Goal: Task Accomplishment & Management: Manage account settings

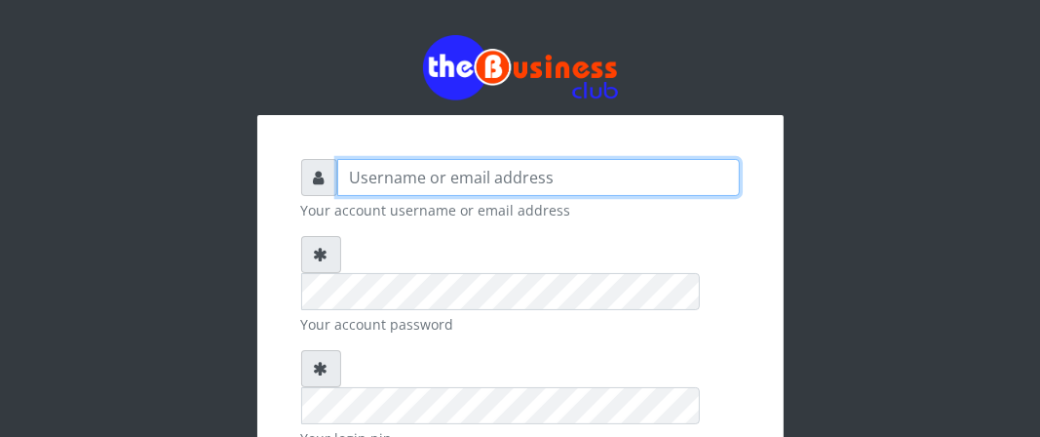
type input "Boboyen"
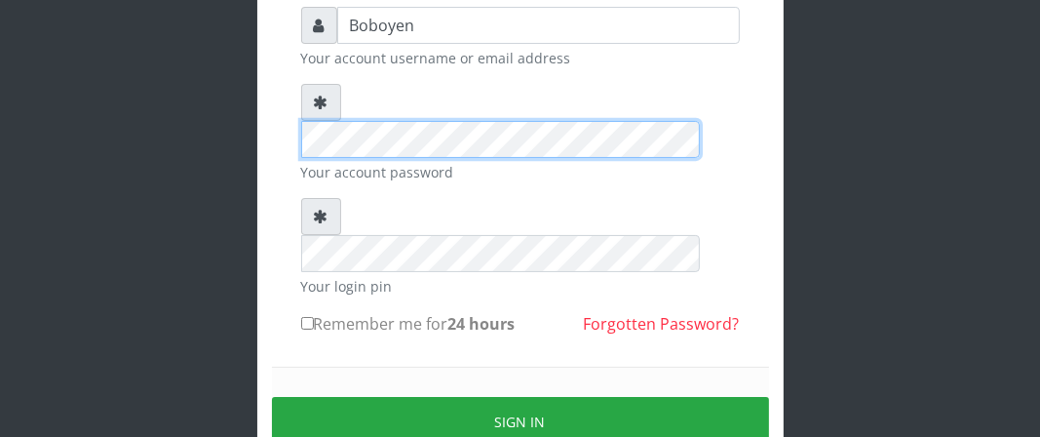
scroll to position [234, 0]
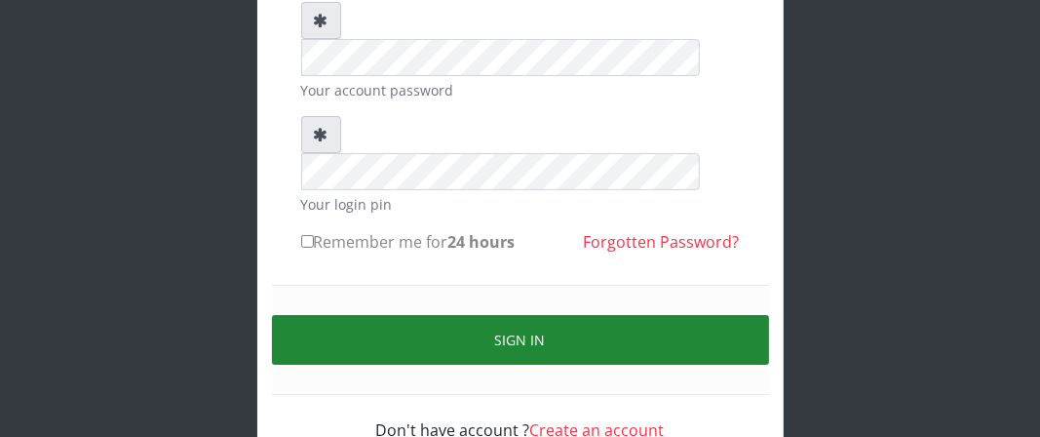
click at [370, 315] on button "Sign in" at bounding box center [520, 340] width 497 height 50
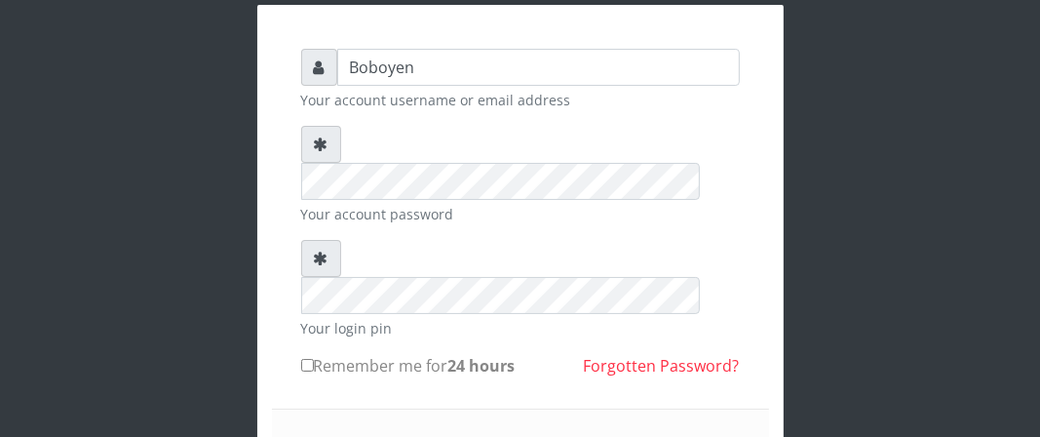
scroll to position [39, 0]
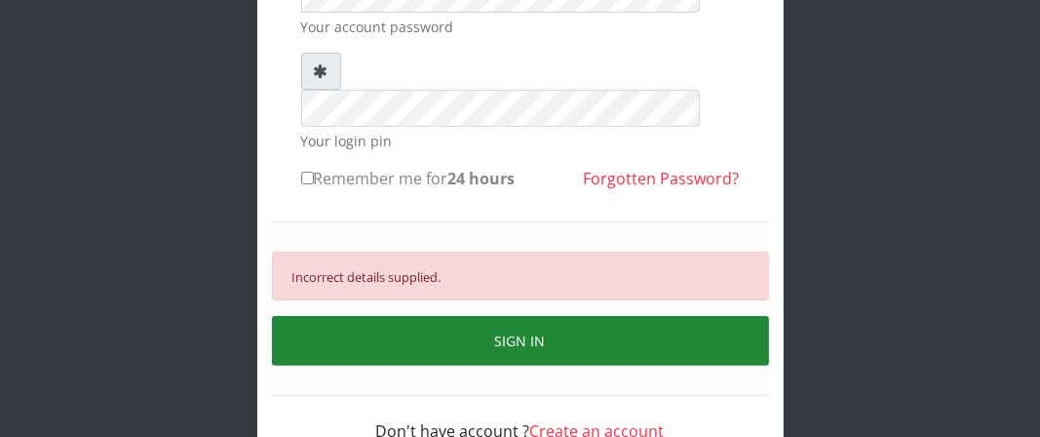
click at [489, 316] on button "SIGN IN" at bounding box center [520, 341] width 497 height 50
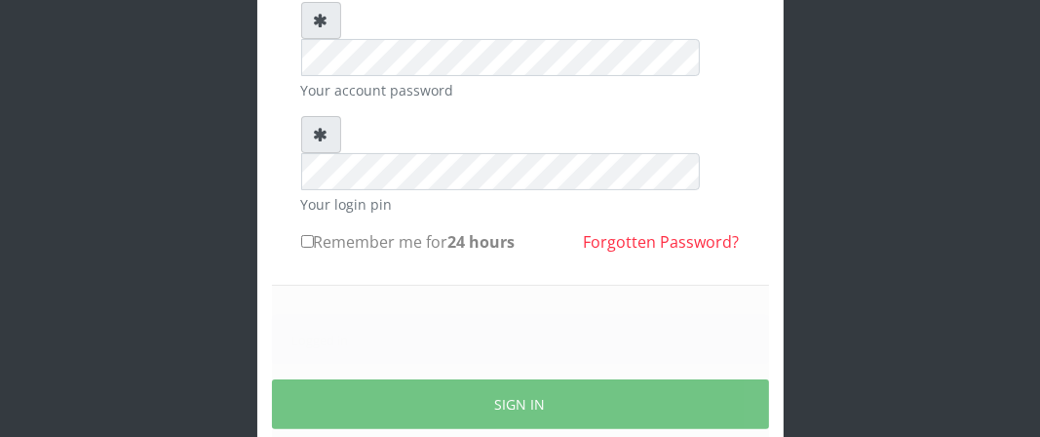
scroll to position [297, 0]
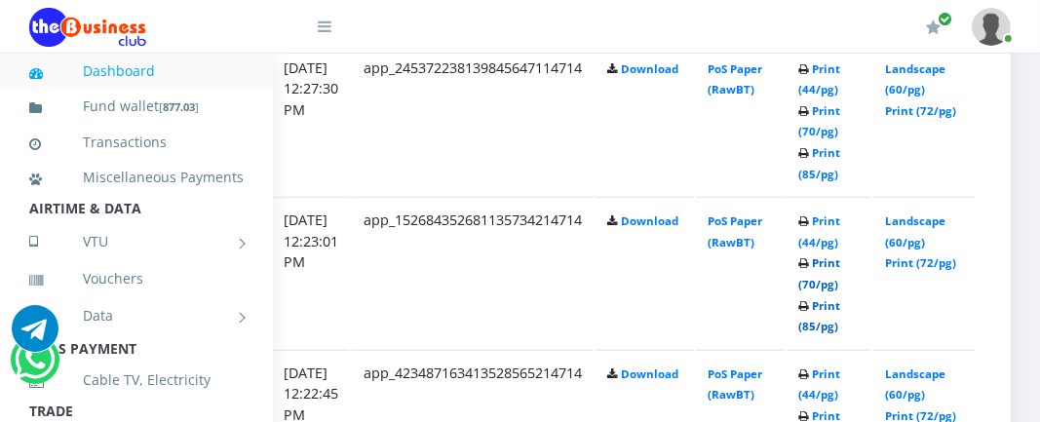
scroll to position [1104, 405]
